Goal: Task Accomplishment & Management: Manage account settings

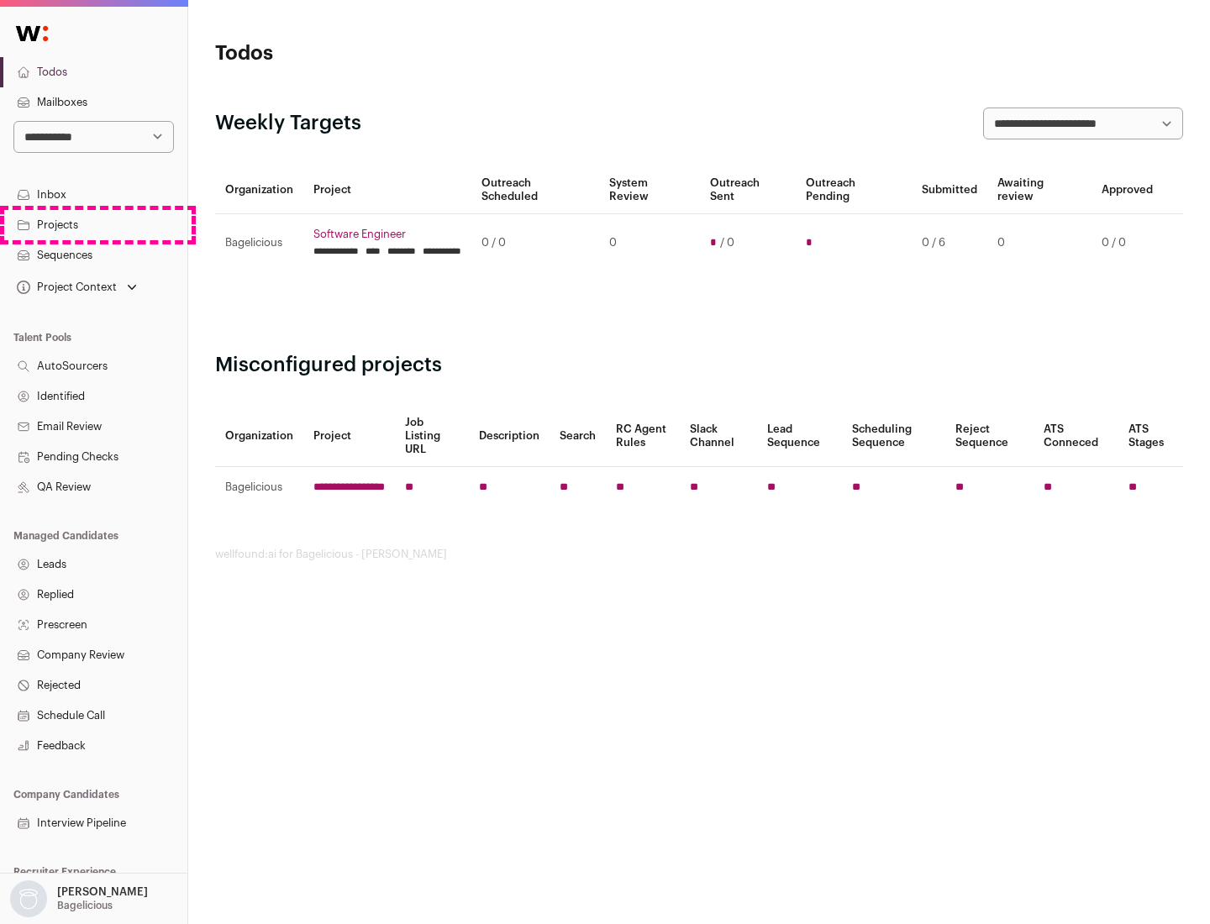
click at [93, 224] on link "Projects" at bounding box center [93, 225] width 187 height 30
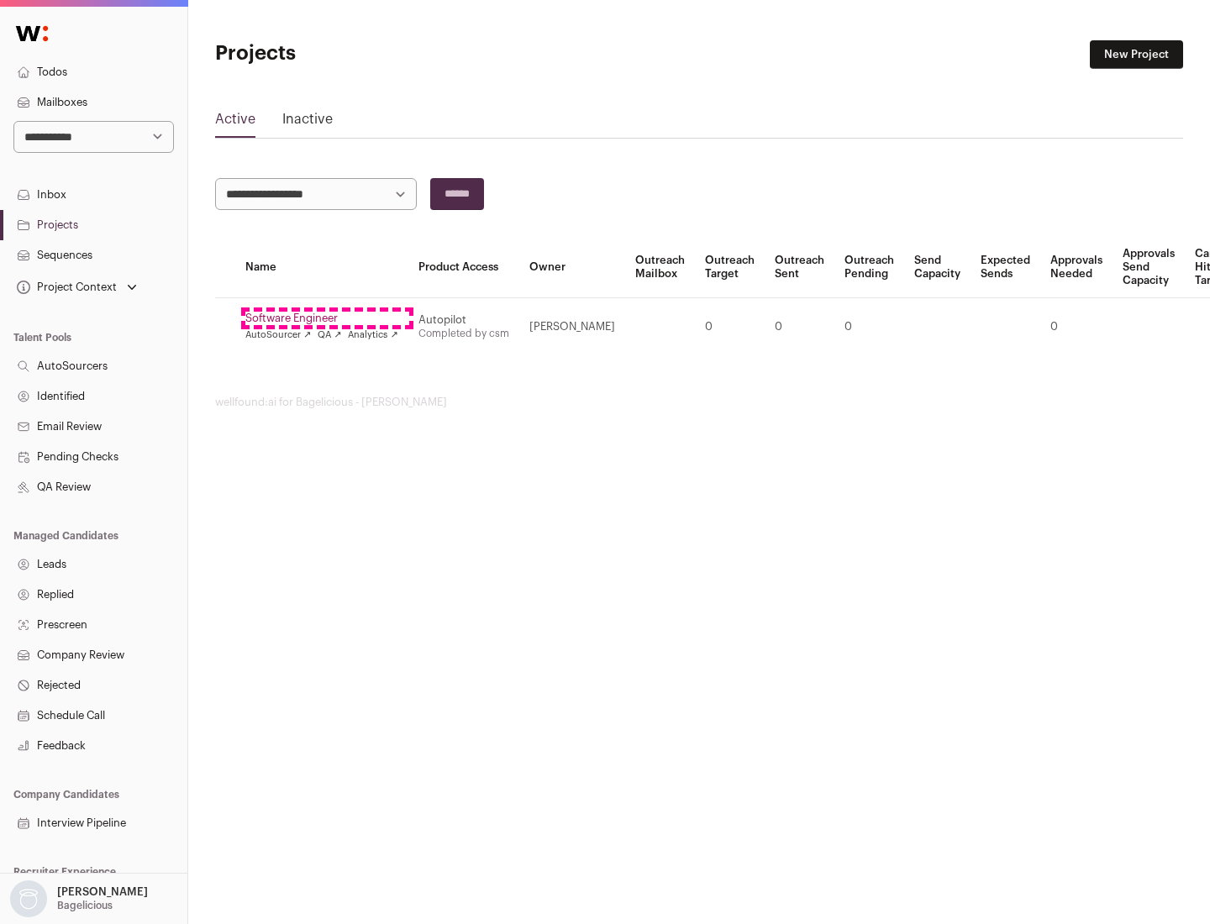
click at [327, 318] on link "Software Engineer" at bounding box center [321, 318] width 153 height 13
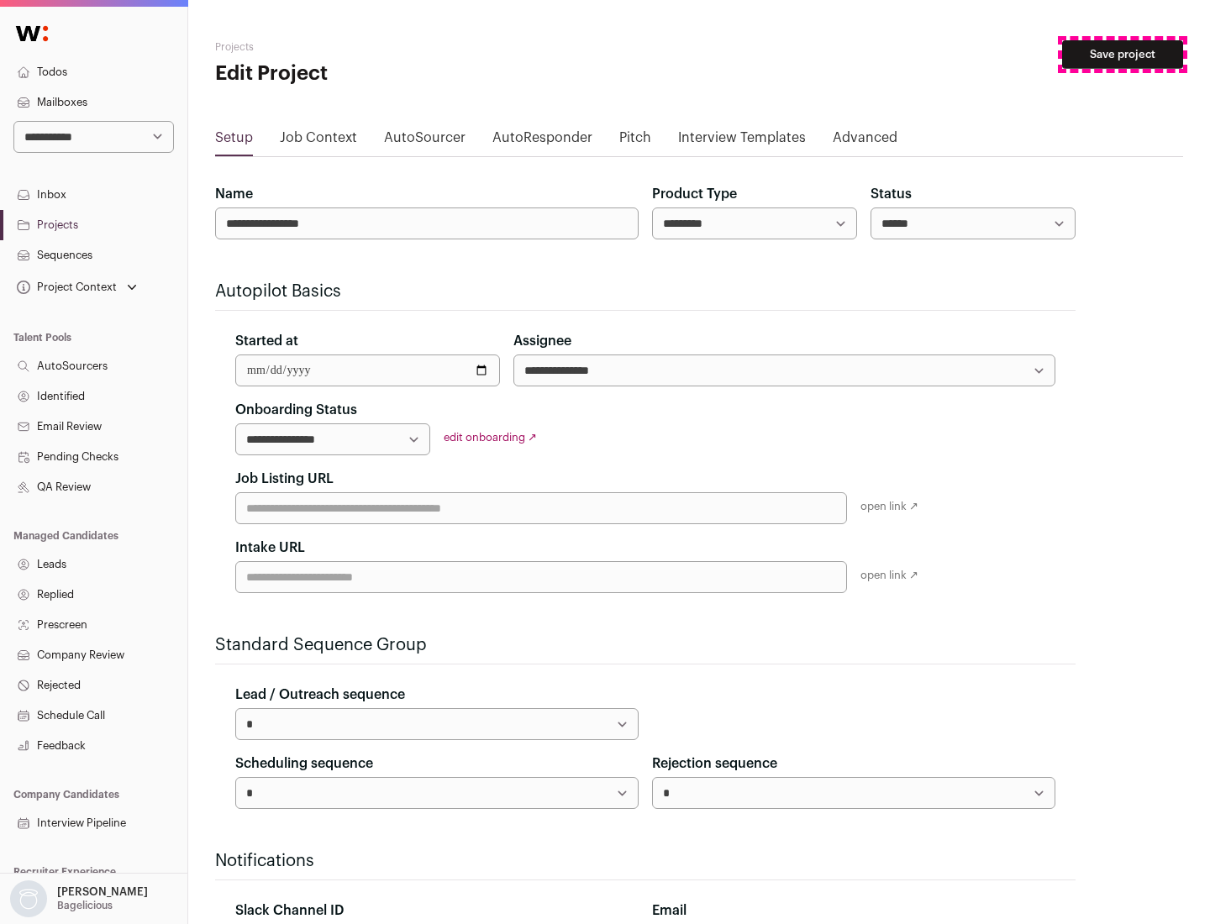
click at [1123, 55] on button "Save project" at bounding box center [1122, 54] width 121 height 29
